Goal: Information Seeking & Learning: Learn about a topic

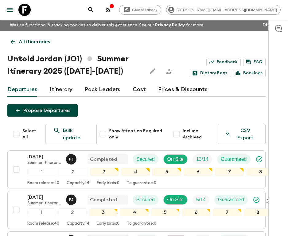
scroll to position [26, 0]
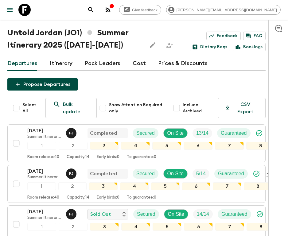
click at [23, 10] on icon at bounding box center [24, 10] width 12 height 12
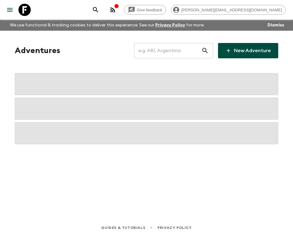
click at [159, 53] on input "text" at bounding box center [167, 50] width 67 height 17
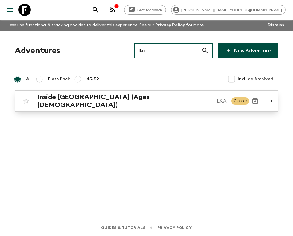
type input "lka"
click at [96, 97] on h2 "Inside Sri Lanka (Ages 45-59)" at bounding box center [124, 101] width 174 height 16
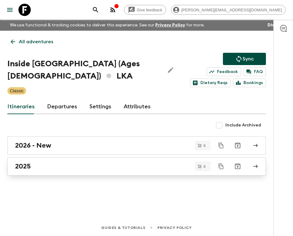
click at [64, 167] on div "2025" at bounding box center [130, 167] width 231 height 8
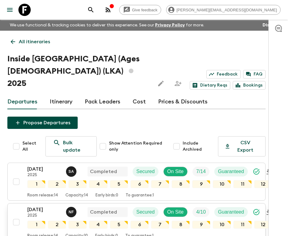
scroll to position [205, 0]
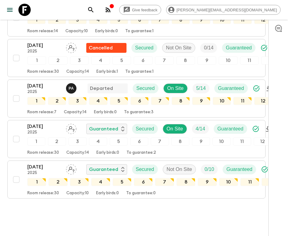
click at [19, 7] on icon at bounding box center [24, 10] width 12 height 12
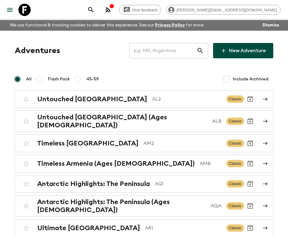
click at [159, 49] on input "text" at bounding box center [162, 50] width 67 height 17
type input "y"
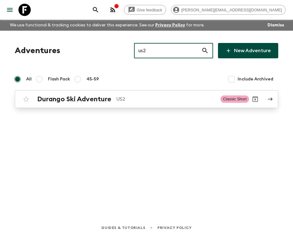
type input "us2"
click at [114, 98] on div "Durango Ski Adventure US2" at bounding box center [126, 99] width 178 height 8
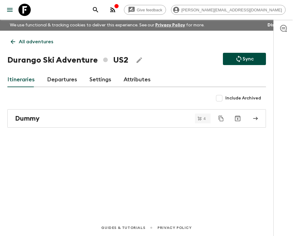
click at [51, 78] on link "Departures" at bounding box center [62, 79] width 30 height 15
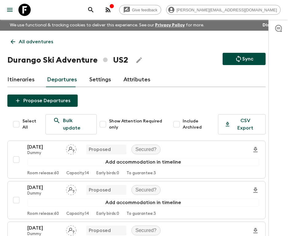
click at [26, 79] on link "Itineraries" at bounding box center [20, 79] width 27 height 15
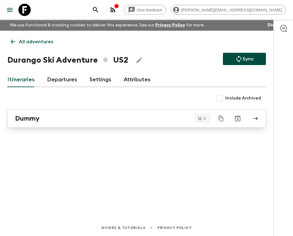
click at [30, 117] on h2 "Dummy" at bounding box center [27, 119] width 25 height 8
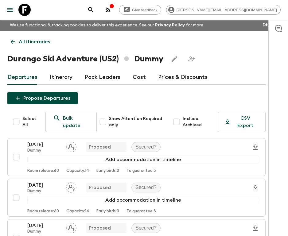
click at [57, 79] on link "Itinerary" at bounding box center [61, 77] width 23 height 15
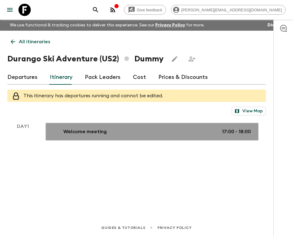
click at [73, 130] on p "Welcome meeting" at bounding box center [84, 131] width 43 height 7
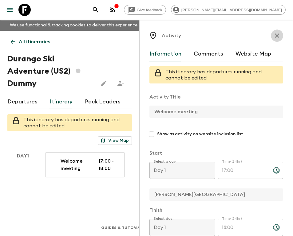
click at [275, 37] on icon "button" at bounding box center [277, 35] width 4 height 4
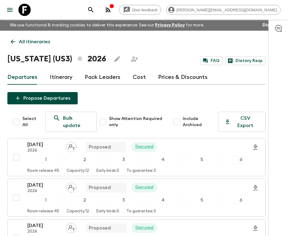
click at [61, 78] on link "Itinerary" at bounding box center [61, 77] width 23 height 15
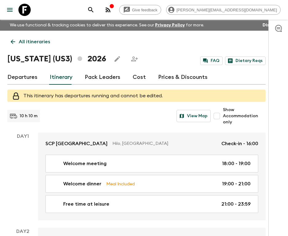
click at [29, 79] on link "Departures" at bounding box center [22, 77] width 30 height 15
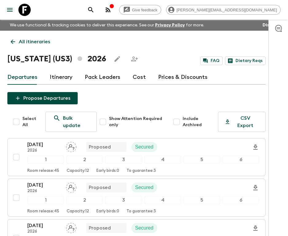
click at [53, 75] on link "Itinerary" at bounding box center [61, 77] width 23 height 15
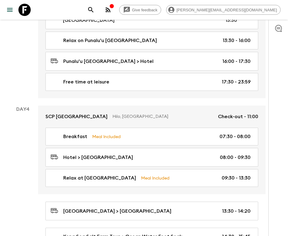
scroll to position [555, 0]
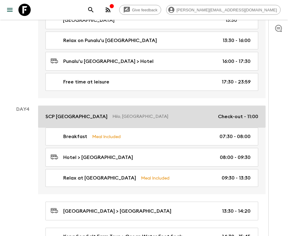
click at [69, 113] on p "SCP [GEOGRAPHIC_DATA]" at bounding box center [76, 116] width 62 height 7
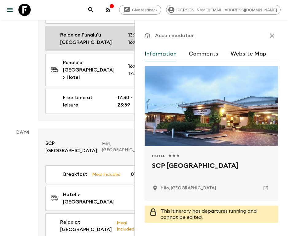
scroll to position [843, 0]
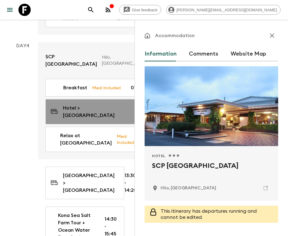
click at [82, 118] on p "Hotel > [GEOGRAPHIC_DATA]" at bounding box center [94, 111] width 62 height 15
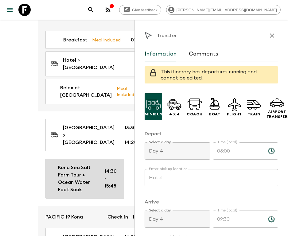
scroll to position [859, 0]
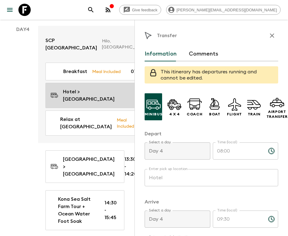
click at [96, 99] on p "Hotel > [GEOGRAPHIC_DATA]" at bounding box center [94, 95] width 62 height 15
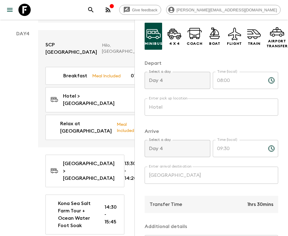
scroll to position [854, 0]
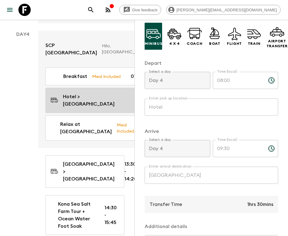
click at [83, 105] on p "Hotel > [GEOGRAPHIC_DATA]" at bounding box center [94, 100] width 62 height 15
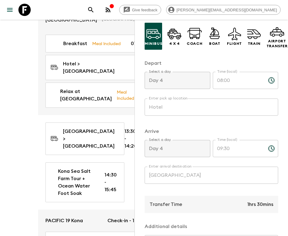
scroll to position [887, 0]
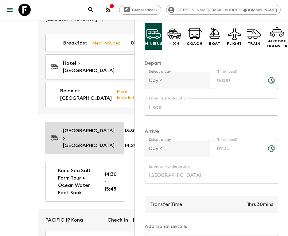
click at [84, 149] on p "[GEOGRAPHIC_DATA] > [GEOGRAPHIC_DATA]" at bounding box center [89, 138] width 52 height 22
type input "[GEOGRAPHIC_DATA]"
type input "Kona Sea Salt Farm"
type input "13:30"
type input "14:20"
